Goal: Find specific page/section: Find specific page/section

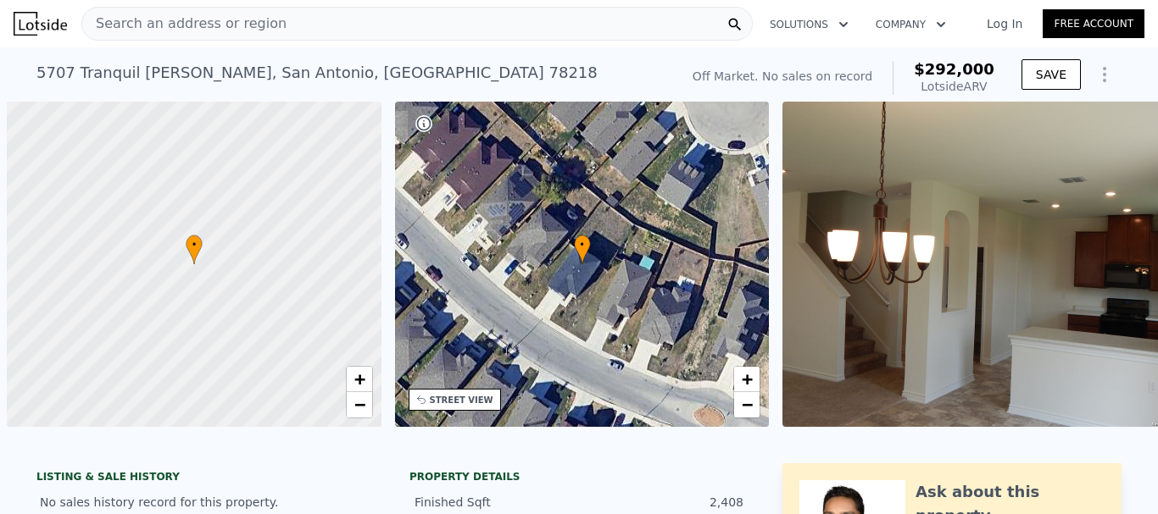
scroll to position [0, 7]
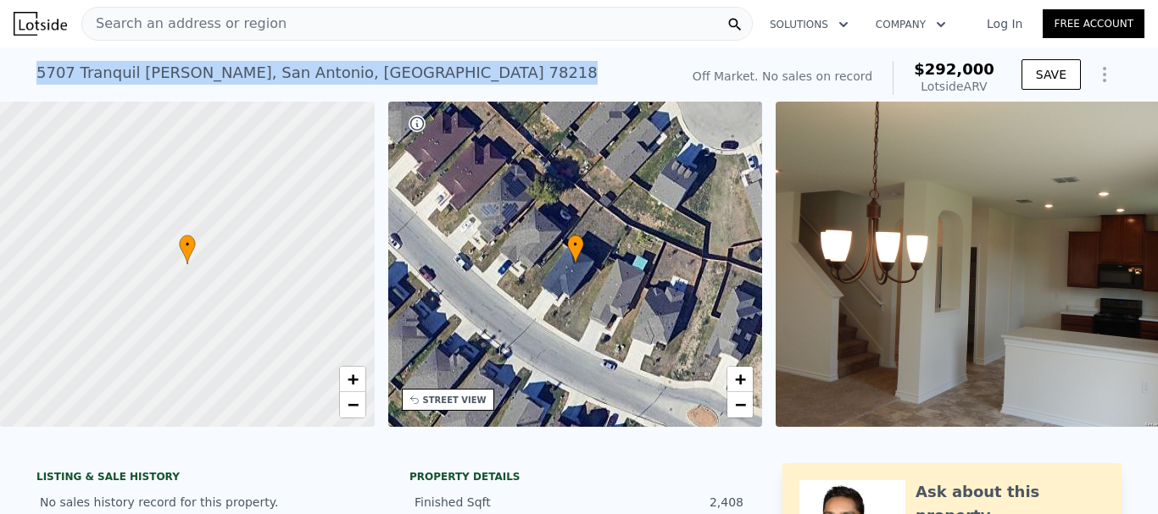
drag, startPoint x: 336, startPoint y: 74, endPoint x: 33, endPoint y: 78, distance: 303.4
click at [36, 78] on div "[STREET_ADDRESS][PERSON_NAME] No sales on record (~ARV $292k )" at bounding box center [354, 77] width 636 height 47
copy div "[STREET_ADDRESS][PERSON_NAME]"
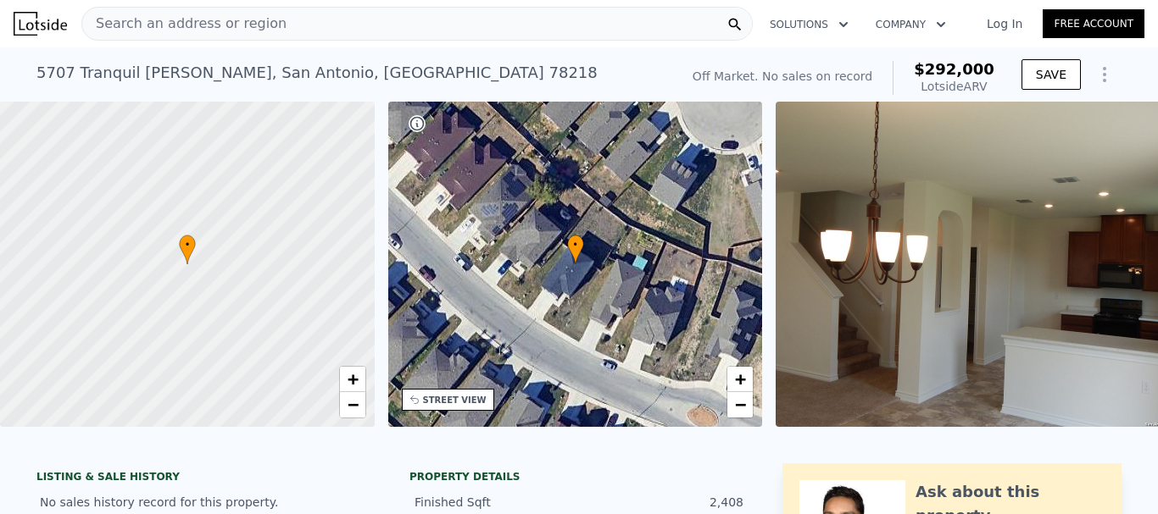
click at [214, 19] on span "Search an address or region" at bounding box center [184, 24] width 204 height 20
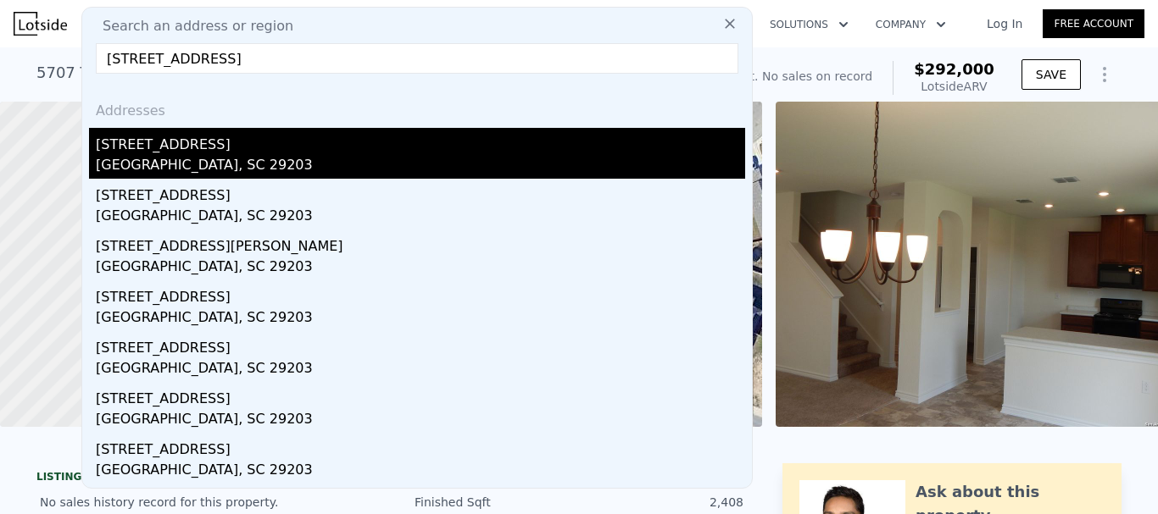
type input "[STREET_ADDRESS]"
click at [193, 167] on div "[GEOGRAPHIC_DATA], SC 29203" at bounding box center [420, 167] width 649 height 24
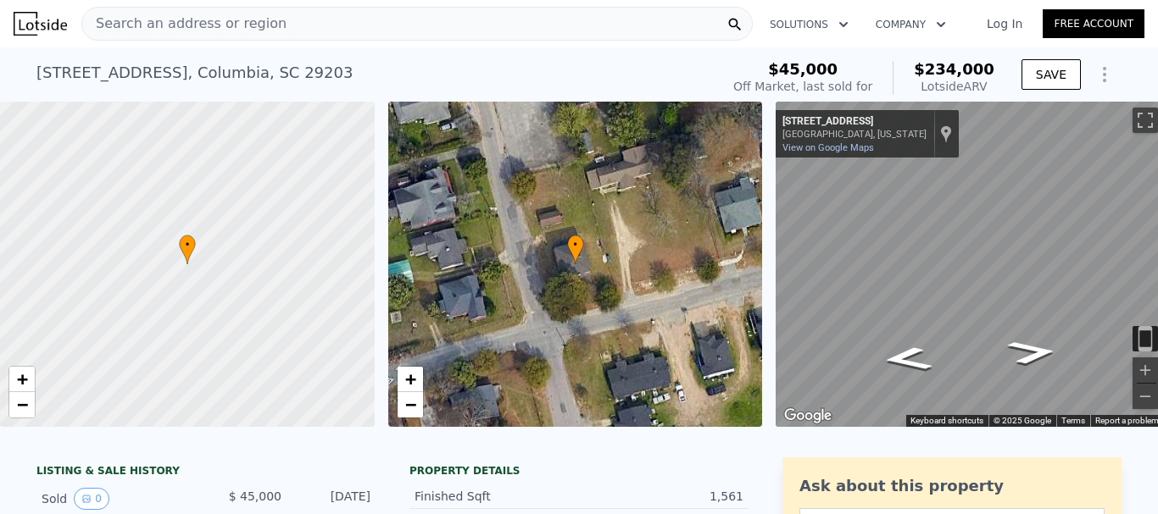
click at [275, 29] on div "Search an address or region" at bounding box center [416, 24] width 671 height 34
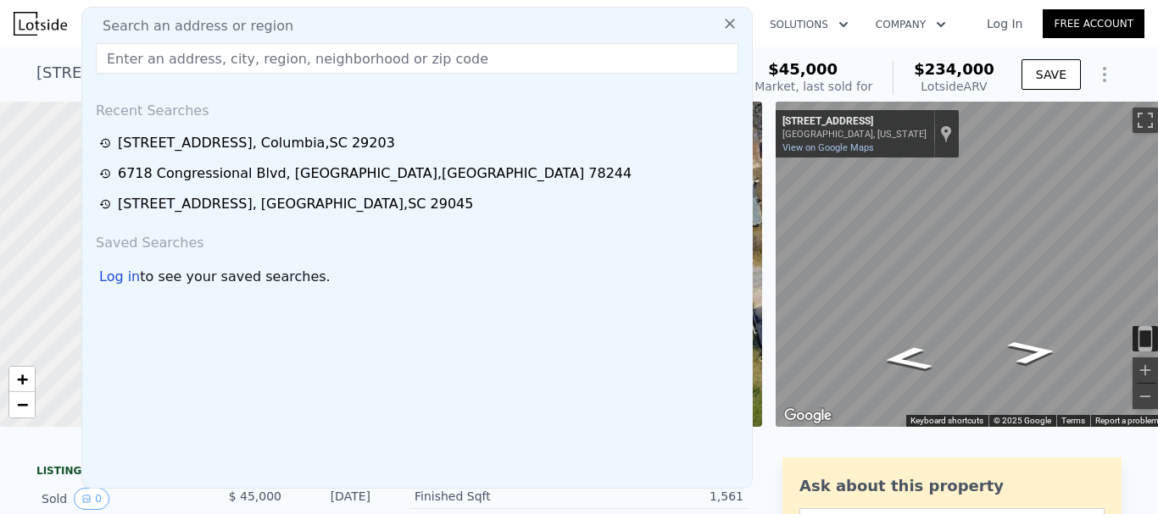
click at [190, 61] on input "text" at bounding box center [417, 58] width 642 height 31
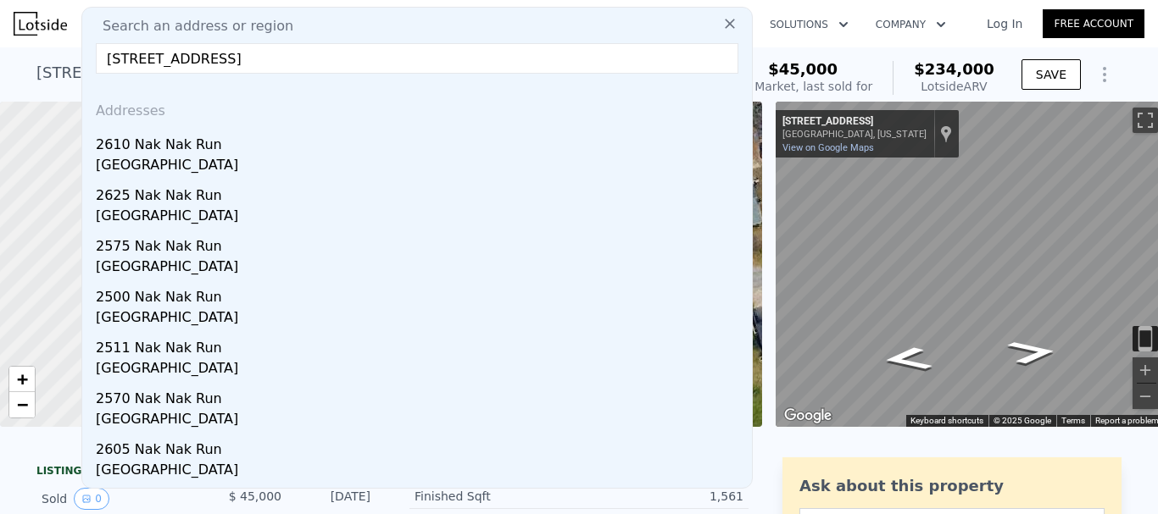
type input "[STREET_ADDRESS]"
